Goal: Task Accomplishment & Management: Use online tool/utility

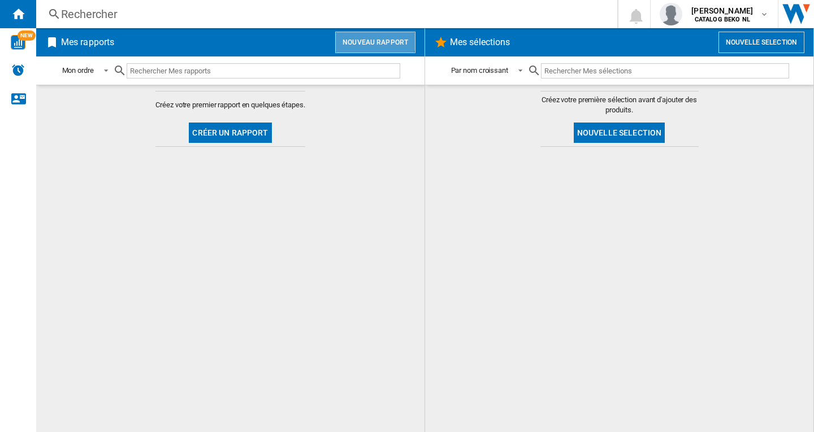
click at [365, 39] on button "Nouveau rapport" at bounding box center [375, 42] width 80 height 21
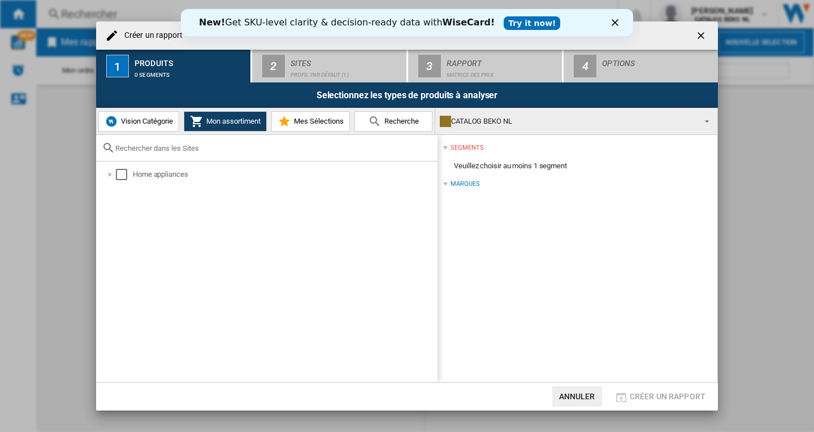
click at [699, 36] on ng-md-icon "getI18NText('BUTTONS.CLOSE_DIALOG')" at bounding box center [702, 37] width 14 height 14
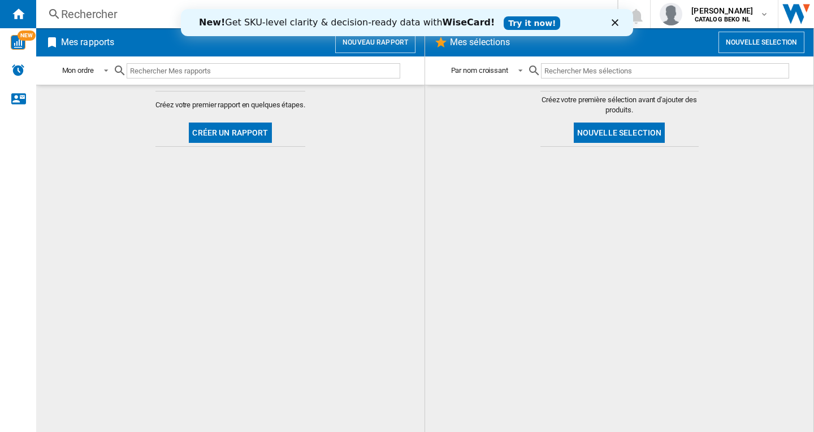
click at [382, 46] on button "Nouveau rapport" at bounding box center [375, 42] width 80 height 21
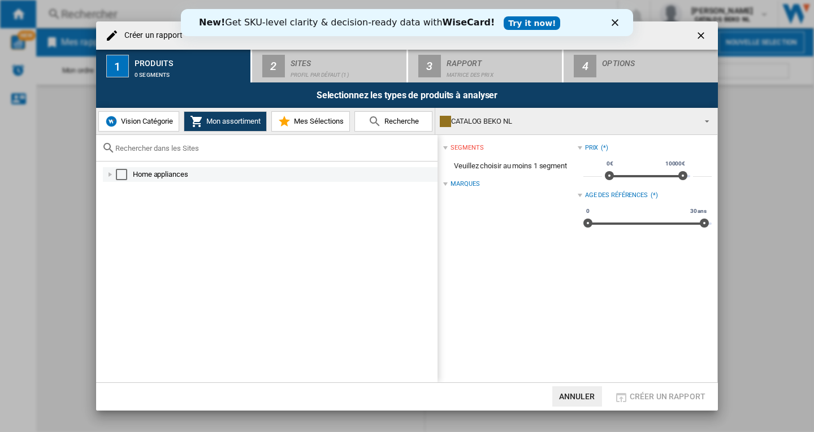
click at [114, 173] on div at bounding box center [110, 174] width 11 height 11
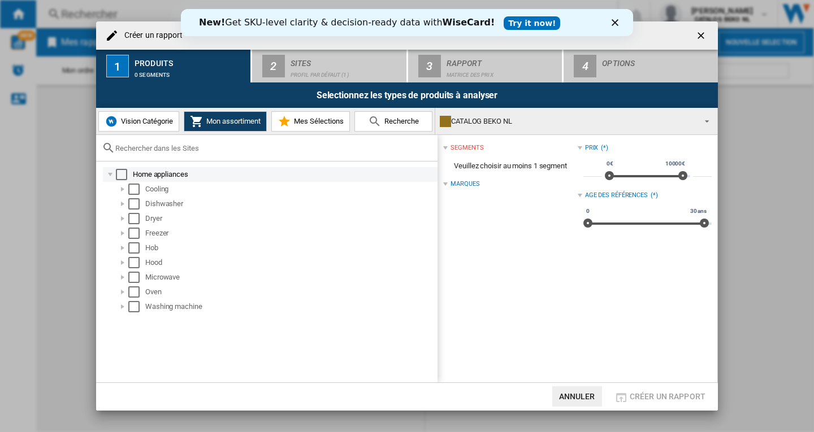
click at [118, 175] on div "Select" at bounding box center [121, 174] width 11 height 11
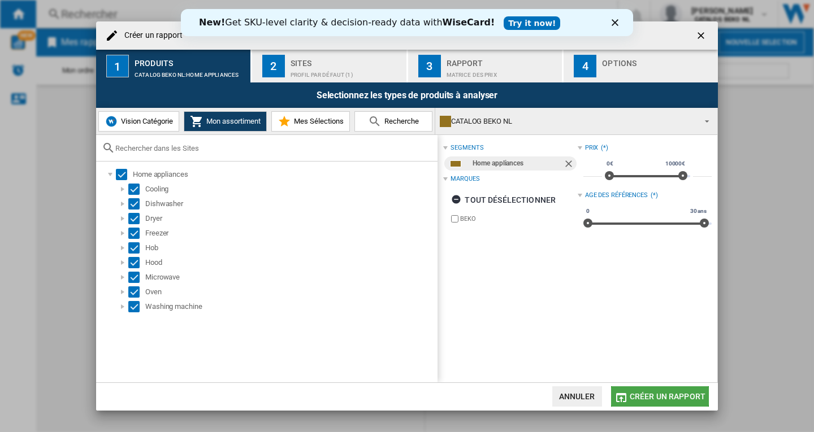
click at [652, 395] on span "Créer un rapport" at bounding box center [668, 396] width 76 height 9
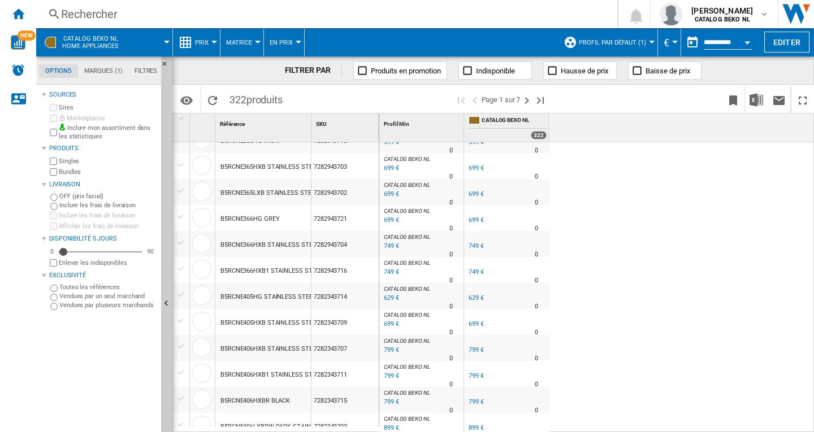
scroll to position [1024, 0]
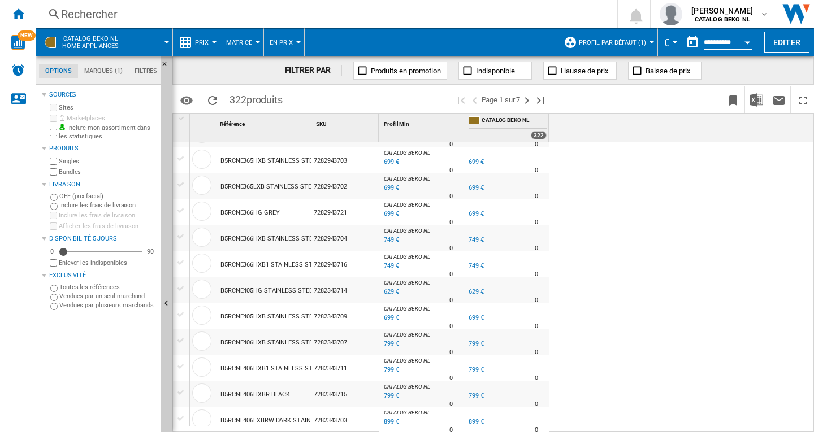
drag, startPoint x: 310, startPoint y: 119, endPoint x: 438, endPoint y: 133, distance: 128.5
click at [422, 128] on div "1 Référence 1 SKU 1 BEKO B1754FN WHITE 7247146911 B1754N WHITE 7247140511 B1904…" at bounding box center [493, 273] width 640 height 318
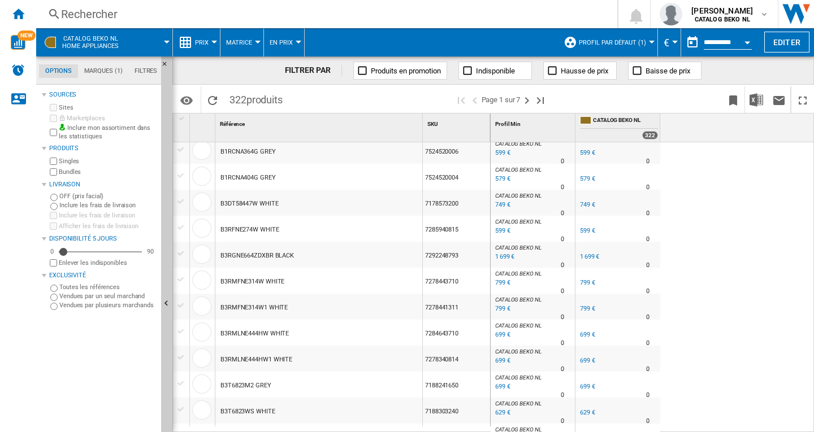
scroll to position [0, 0]
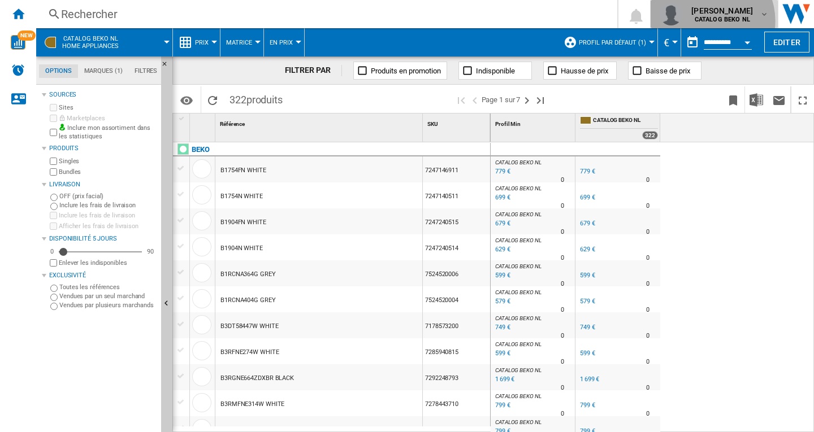
click at [711, 21] on b "CATALOG BEKO NL" at bounding box center [722, 19] width 55 height 7
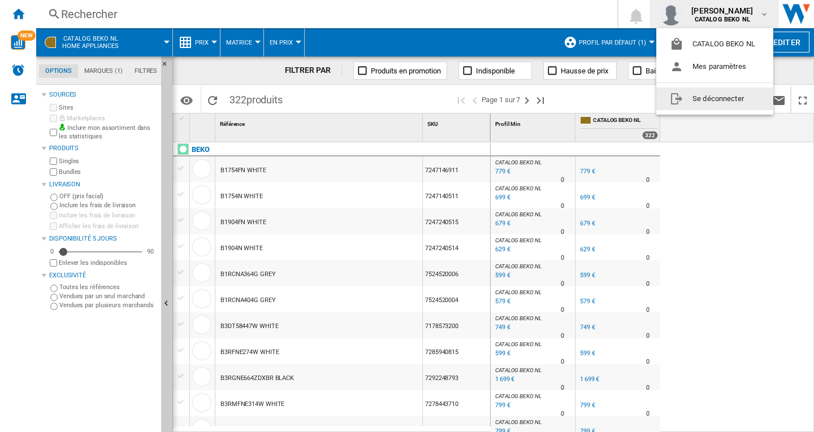
click at [716, 99] on button "Se déconnecter" at bounding box center [714, 99] width 117 height 23
